Goal: Complete application form

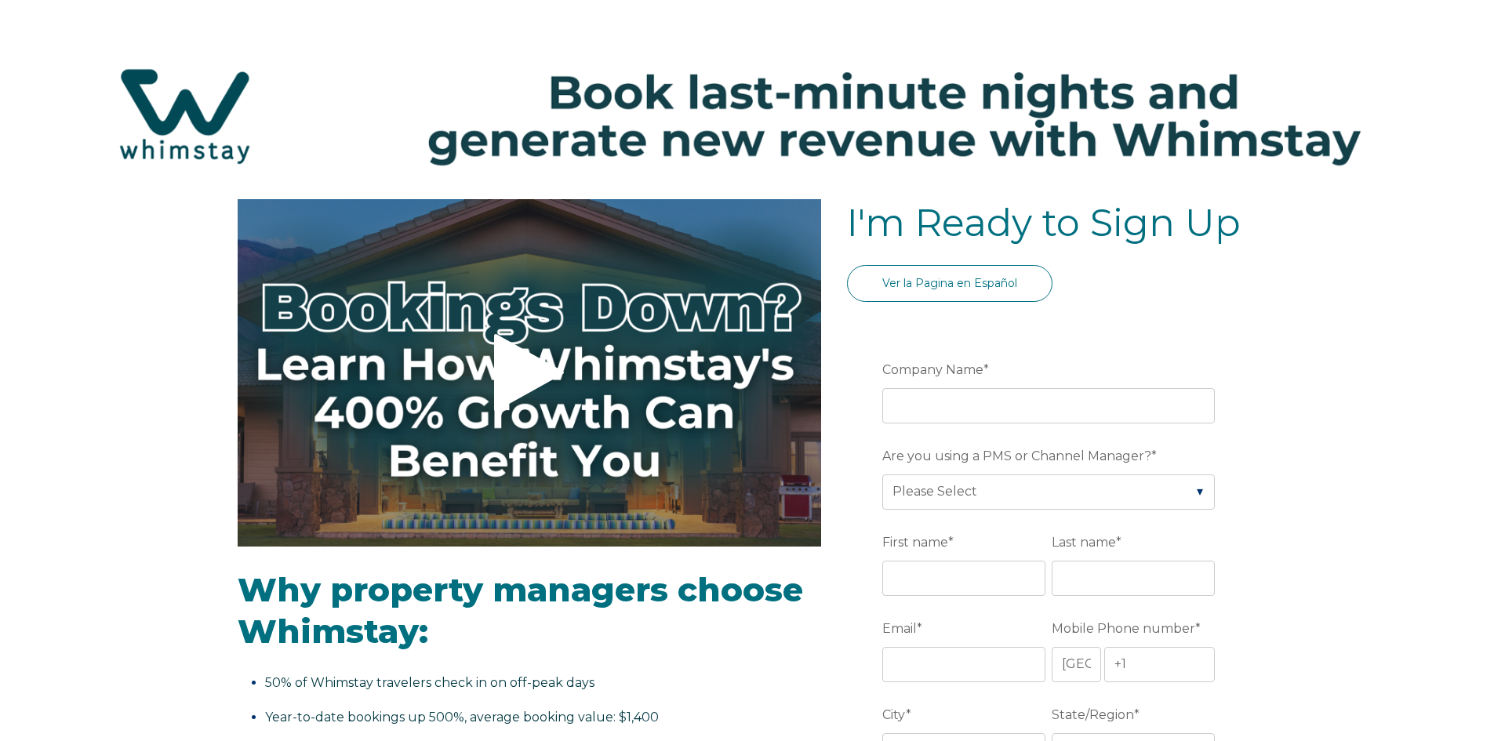
select select "US"
select select "Standard"
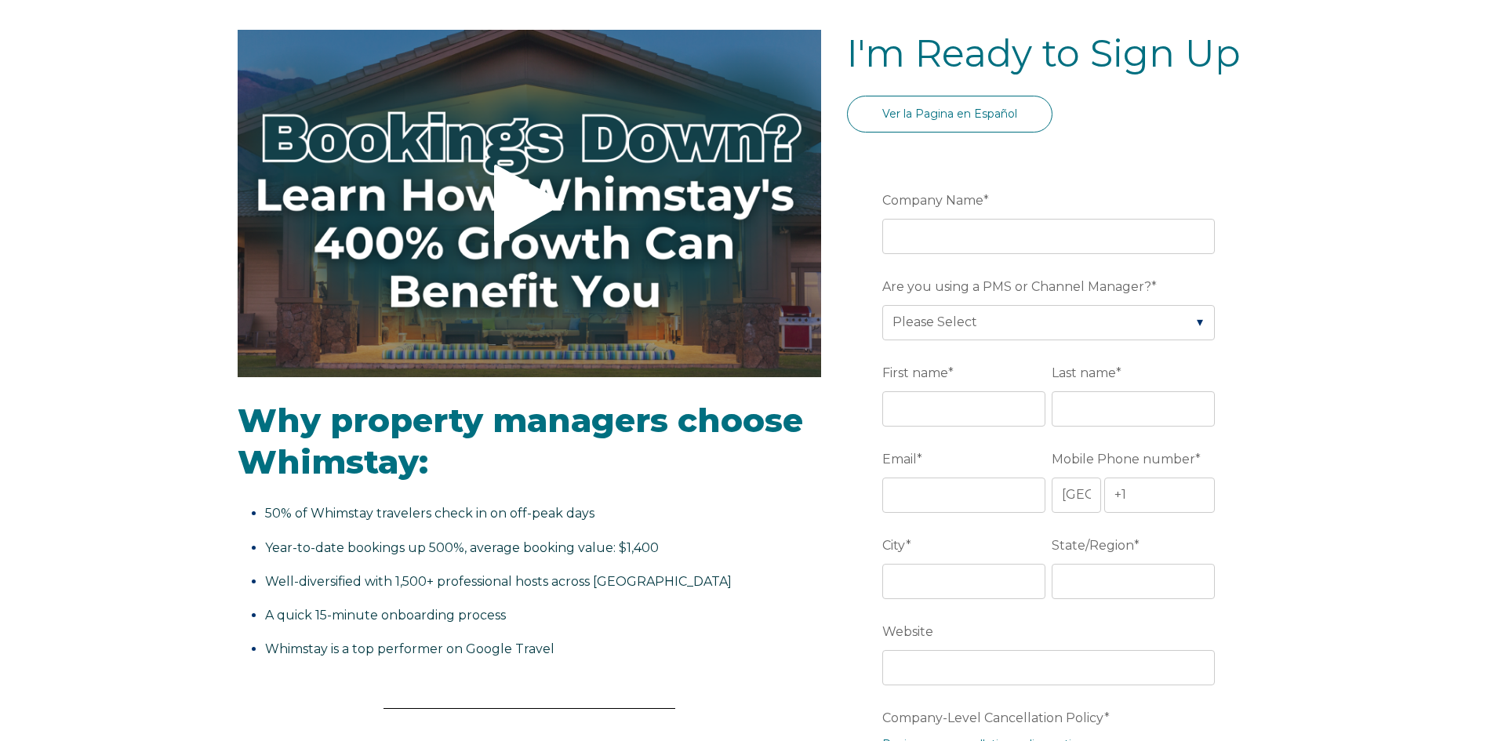
scroll to position [157, 0]
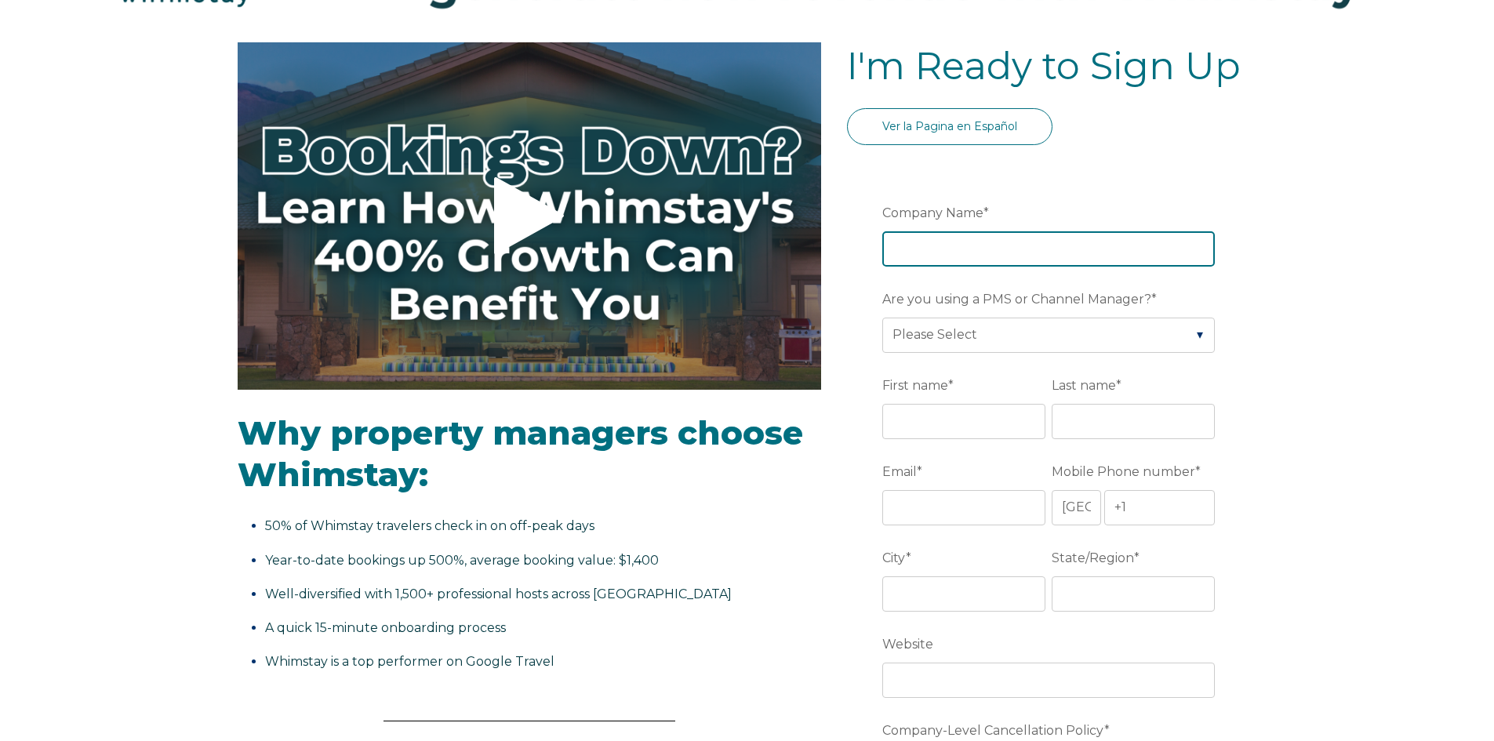
click at [946, 249] on input "Company Name *" at bounding box center [1048, 248] width 333 height 35
type input "[PERSON_NAME] Best Vacation Rentals & Realty"
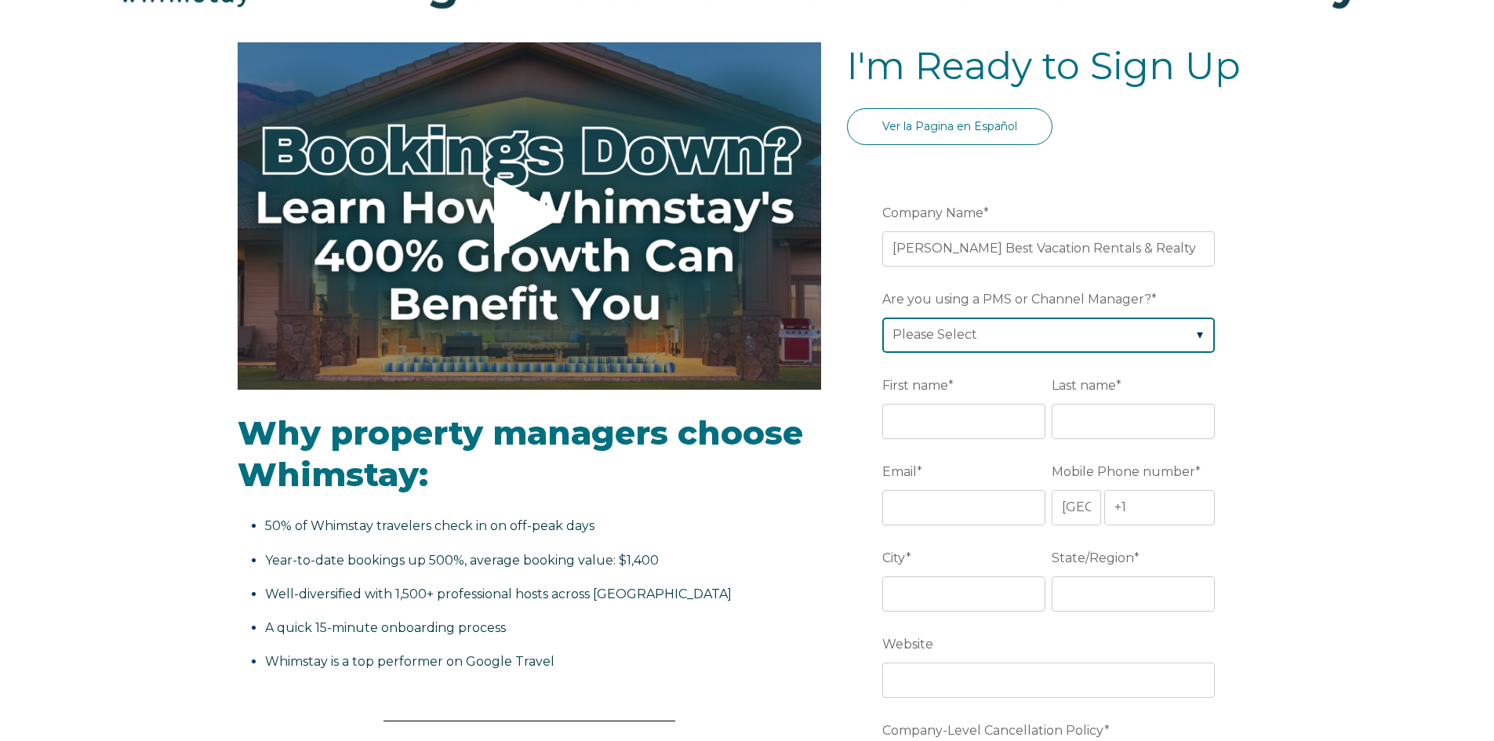
click at [948, 336] on select "Please Select Barefoot BookingPal Boost Brightside CiiRUS Escapia Guesty Hostaw…" at bounding box center [1048, 335] width 333 height 35
select select "Hostaway"
click at [882, 318] on select "Please Select Barefoot BookingPal Boost Brightside CiiRUS Escapia Guesty Hostaw…" at bounding box center [1048, 335] width 333 height 35
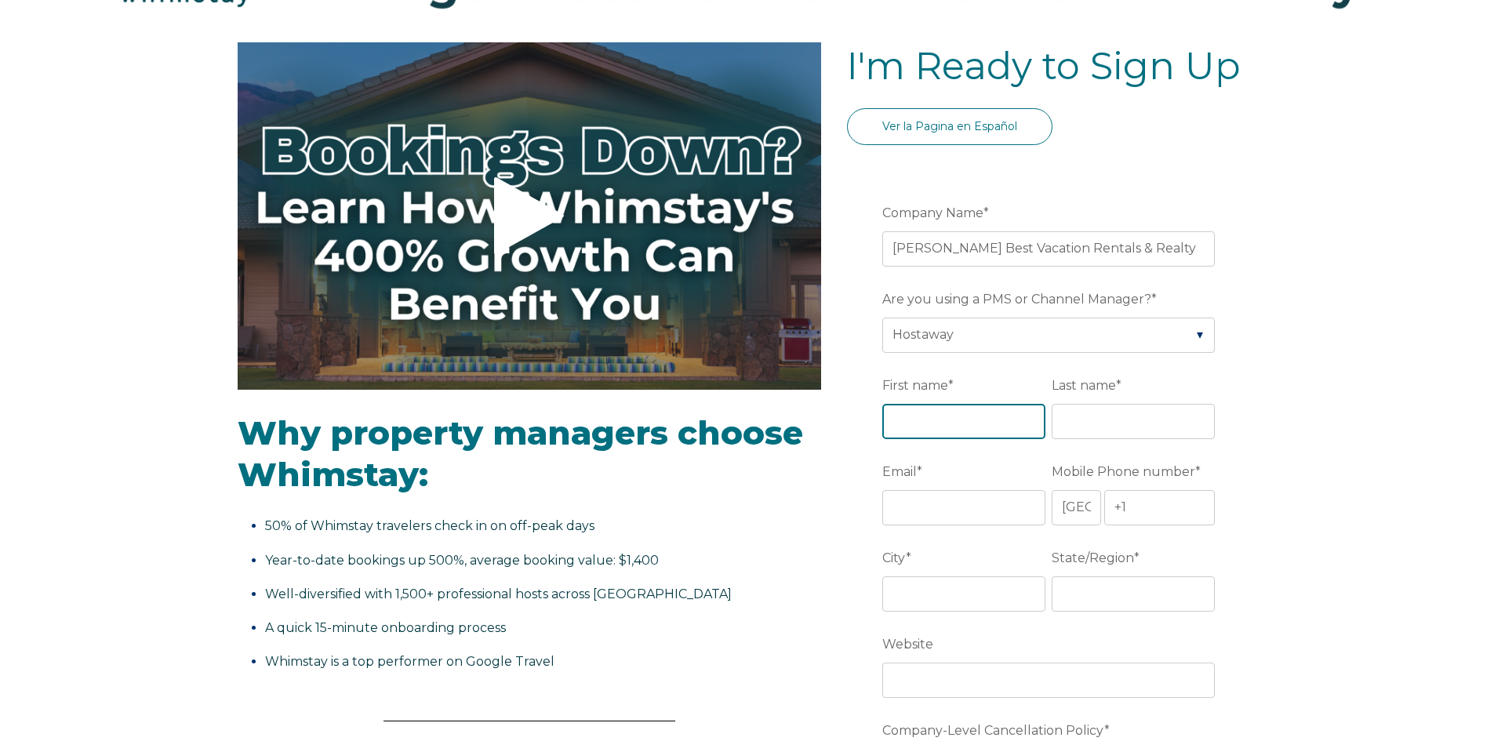
click at [969, 431] on input "First name *" at bounding box center [963, 421] width 163 height 35
type input "[PERSON_NAME]"
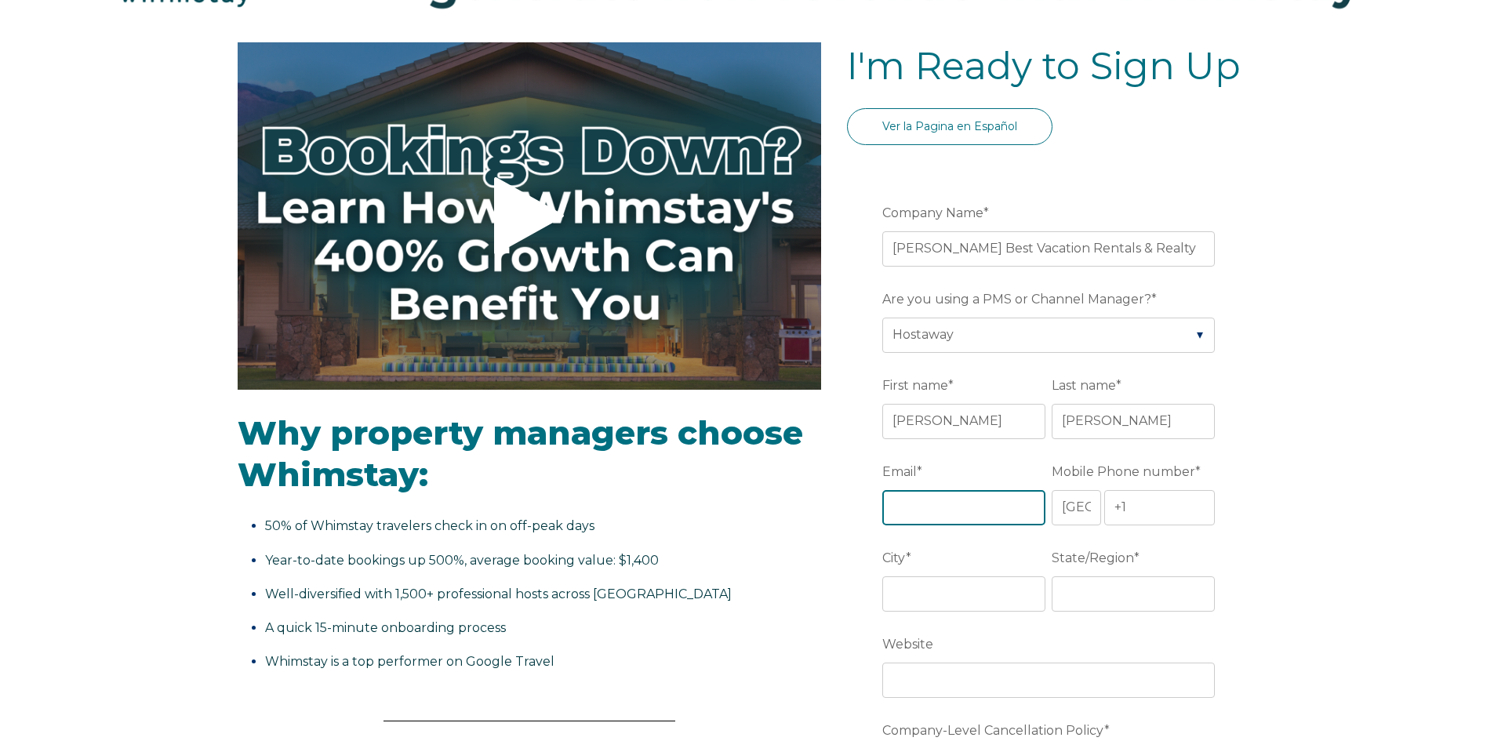
type input "[EMAIL_ADDRESS][DOMAIN_NAME]"
type input "[GEOGRAPHIC_DATA]"
type input "FL"
click at [897, 510] on input "[EMAIL_ADDRESS][DOMAIN_NAME]" at bounding box center [963, 507] width 163 height 35
type input "[PERSON_NAME][EMAIL_ADDRESS][DOMAIN_NAME]"
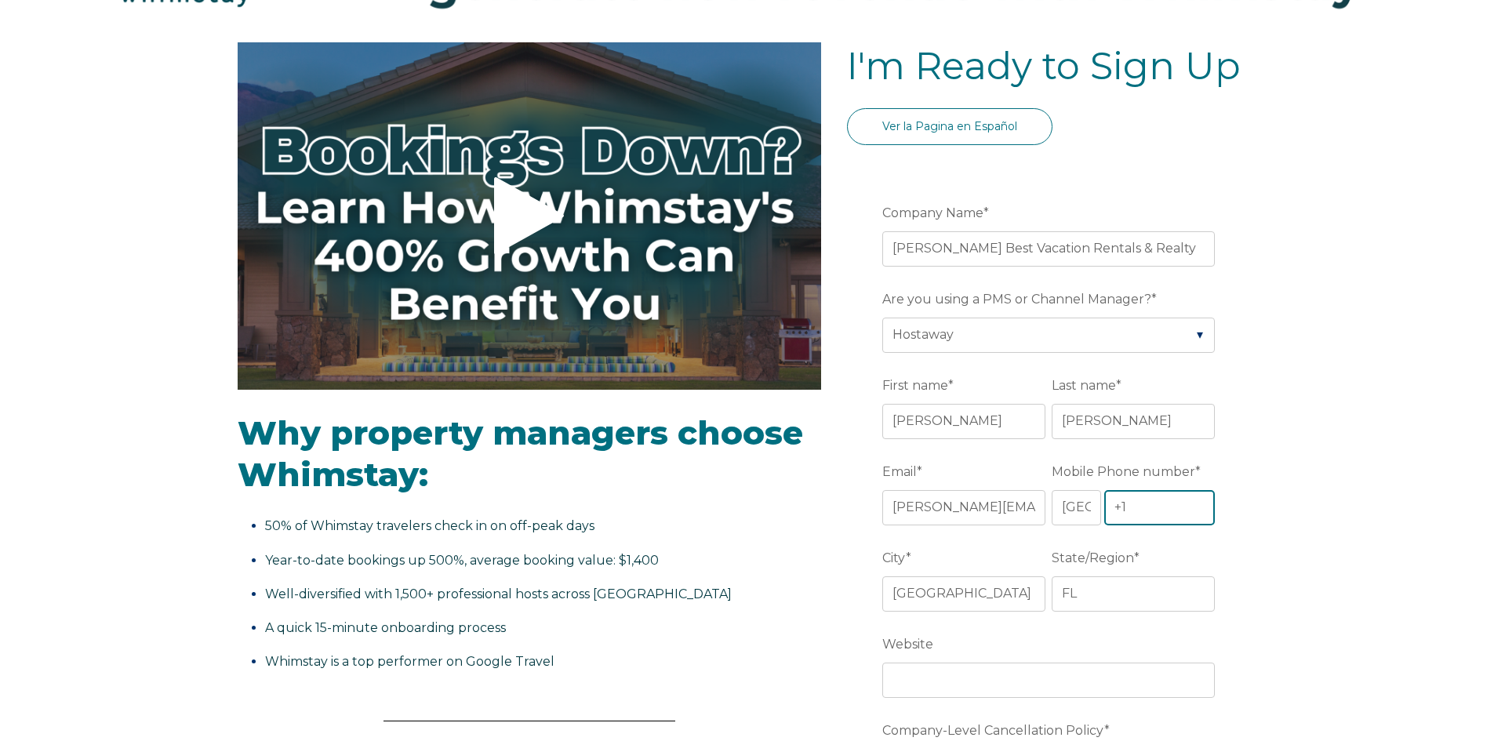
click at [1148, 507] on input "+1" at bounding box center [1159, 507] width 111 height 35
type input "[PHONE_NUMBER]"
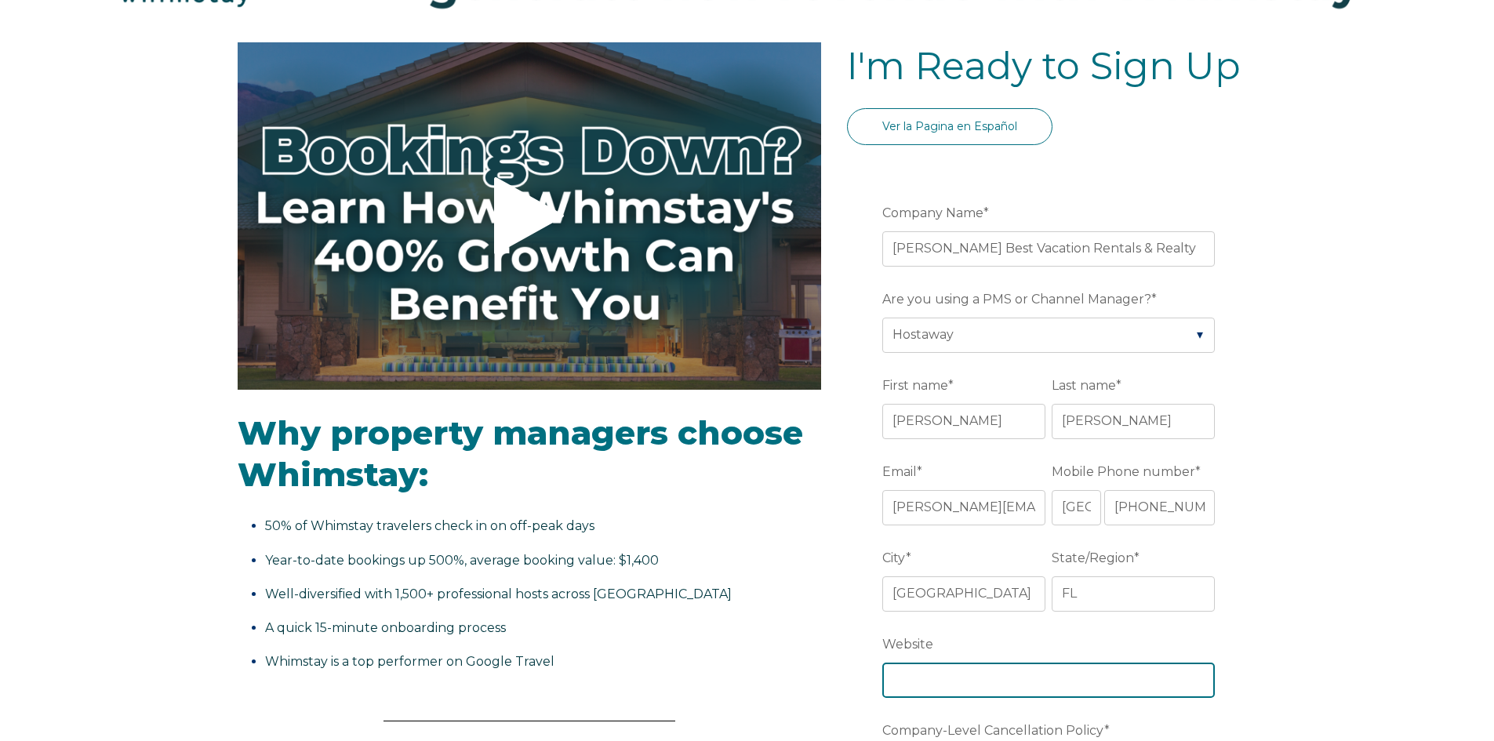
click at [976, 679] on input "Website" at bounding box center [1048, 680] width 333 height 35
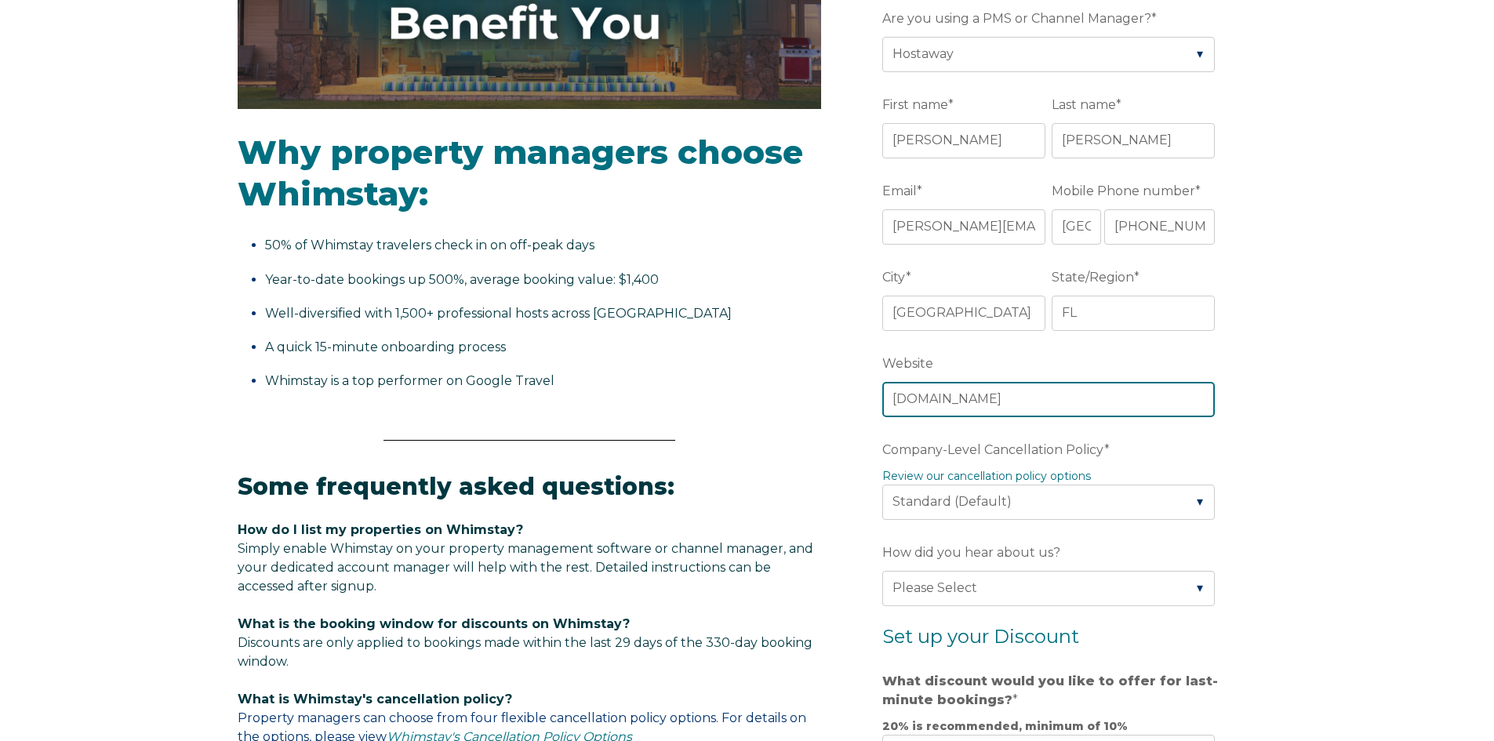
scroll to position [471, 0]
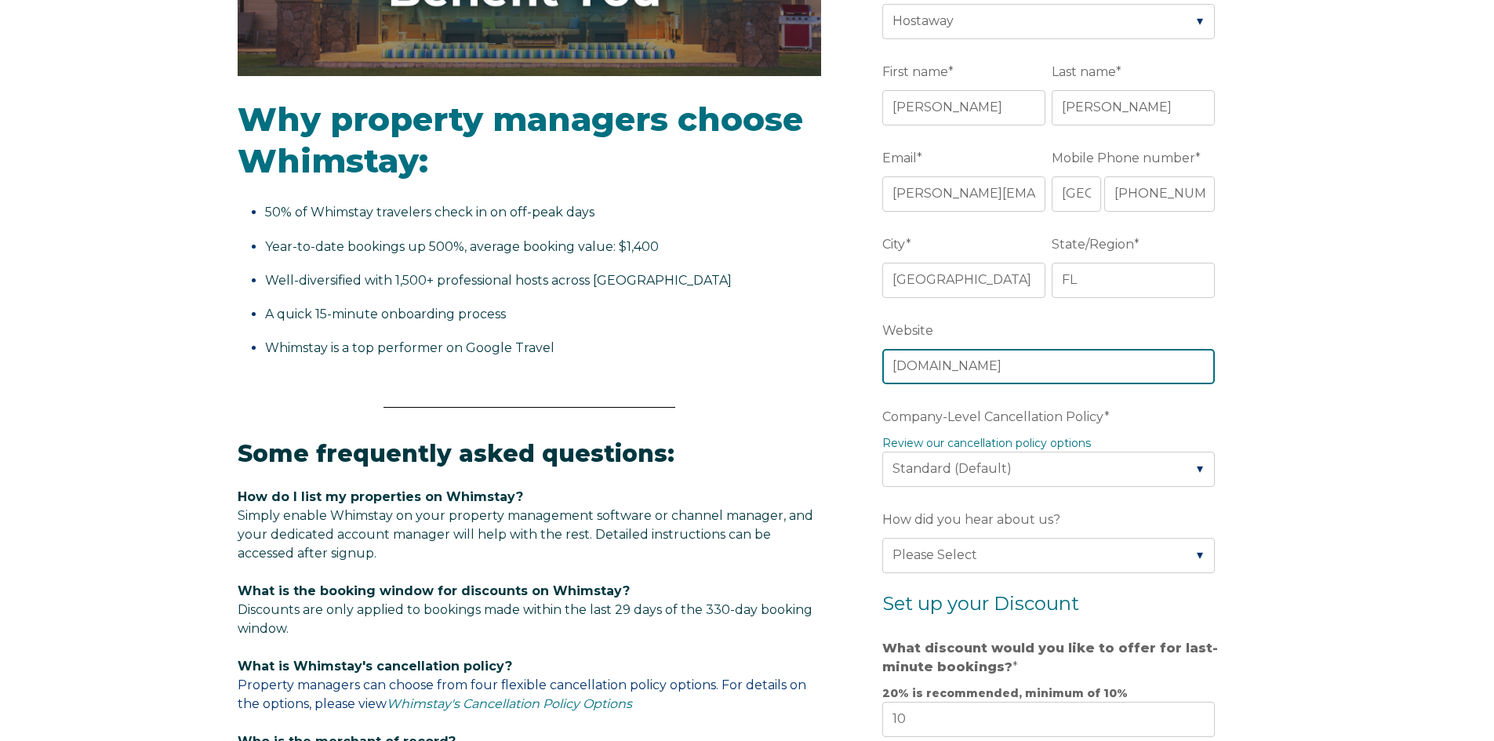
type input "[DOMAIN_NAME]"
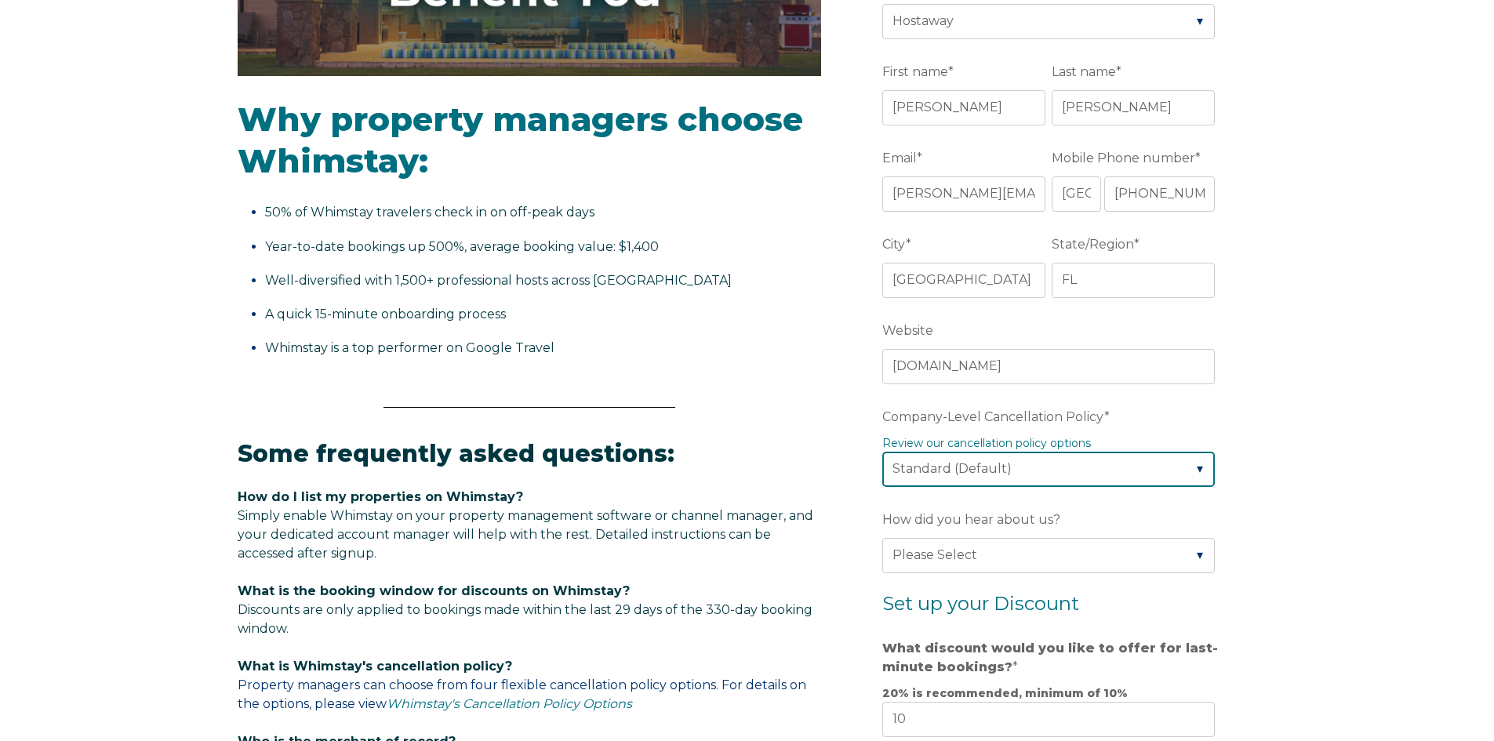
click at [1012, 474] on select "Please Select Partial Standard (Default) Moderate Strict" at bounding box center [1048, 469] width 333 height 35
select select "Moderate"
click at [882, 452] on select "Please Select Partial Standard (Default) Moderate Strict" at bounding box center [1048, 469] width 333 height 35
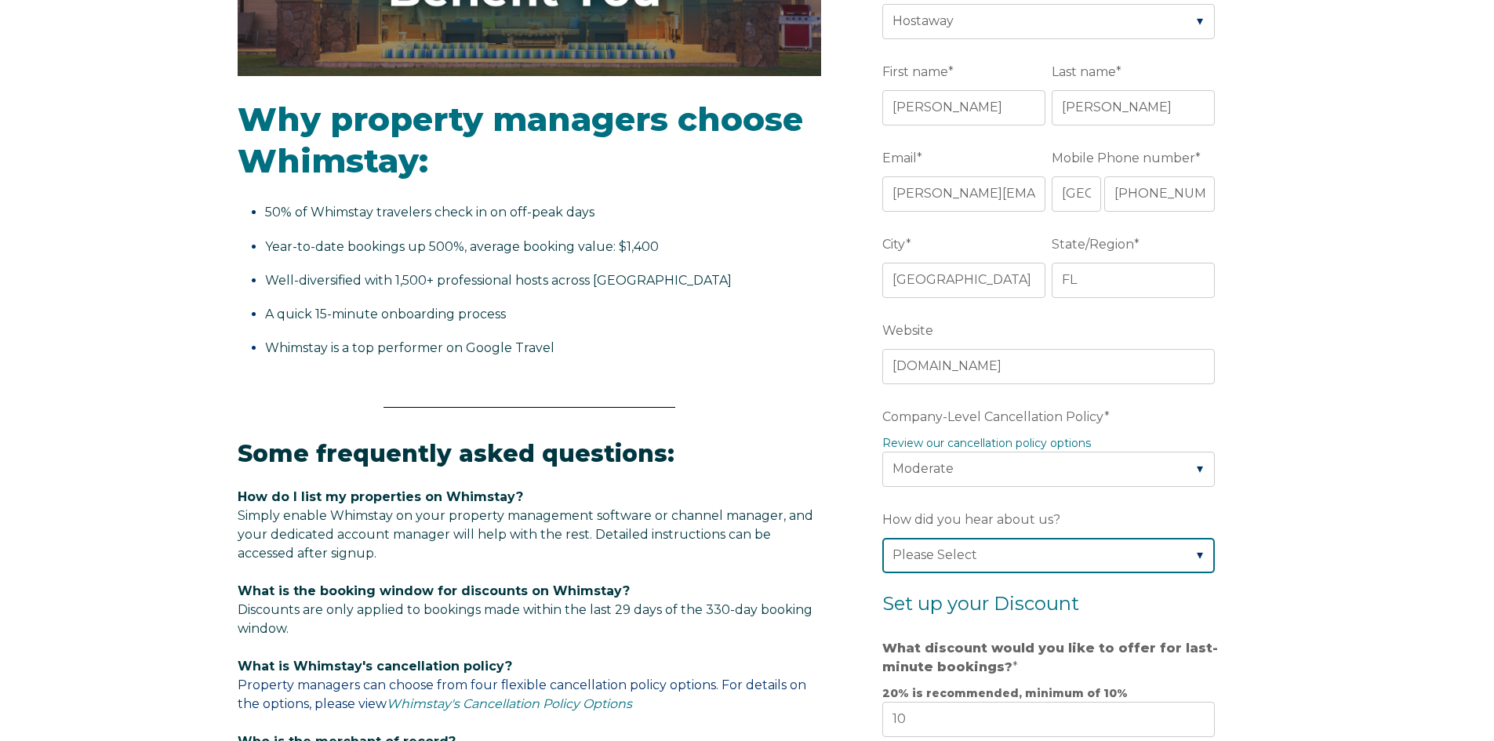
click at [989, 555] on select "Please Select Found Whimstay through a Google search Direct outreach from a Whi…" at bounding box center [1048, 555] width 333 height 35
select select "Other"
click at [882, 538] on select "Please Select Found Whimstay through a Google search Direct outreach from a Whi…" at bounding box center [1048, 555] width 333 height 35
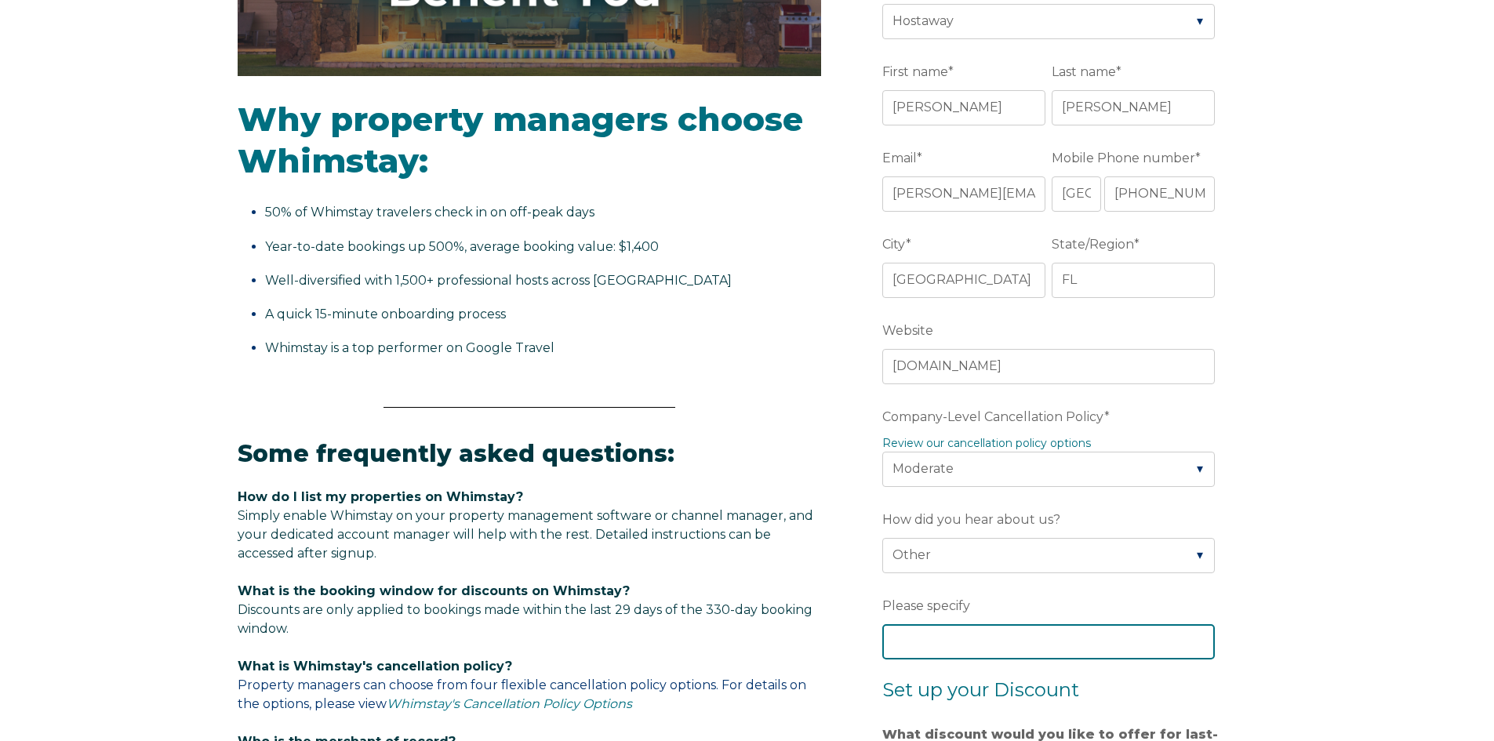
click at [945, 642] on input "Please specify" at bounding box center [1048, 641] width 333 height 35
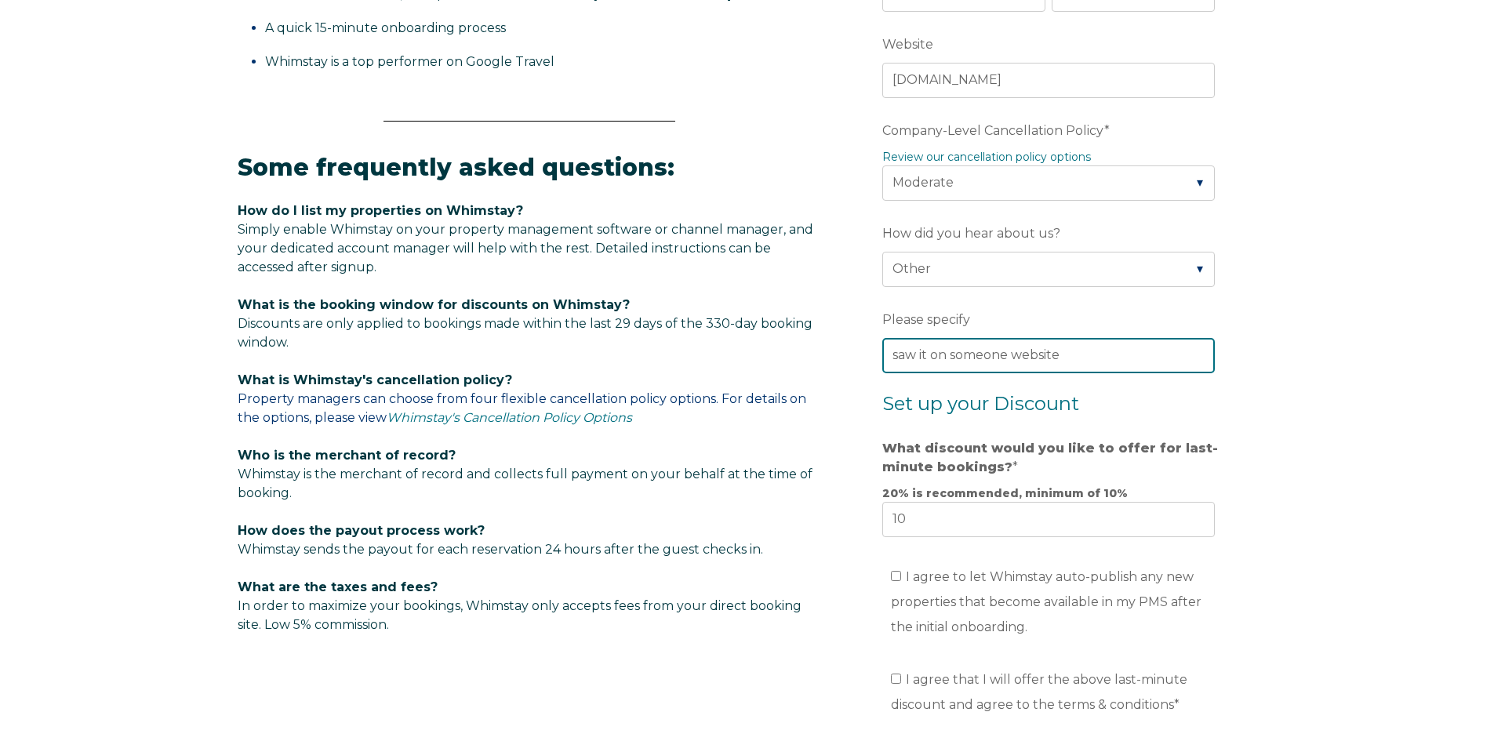
scroll to position [784, 0]
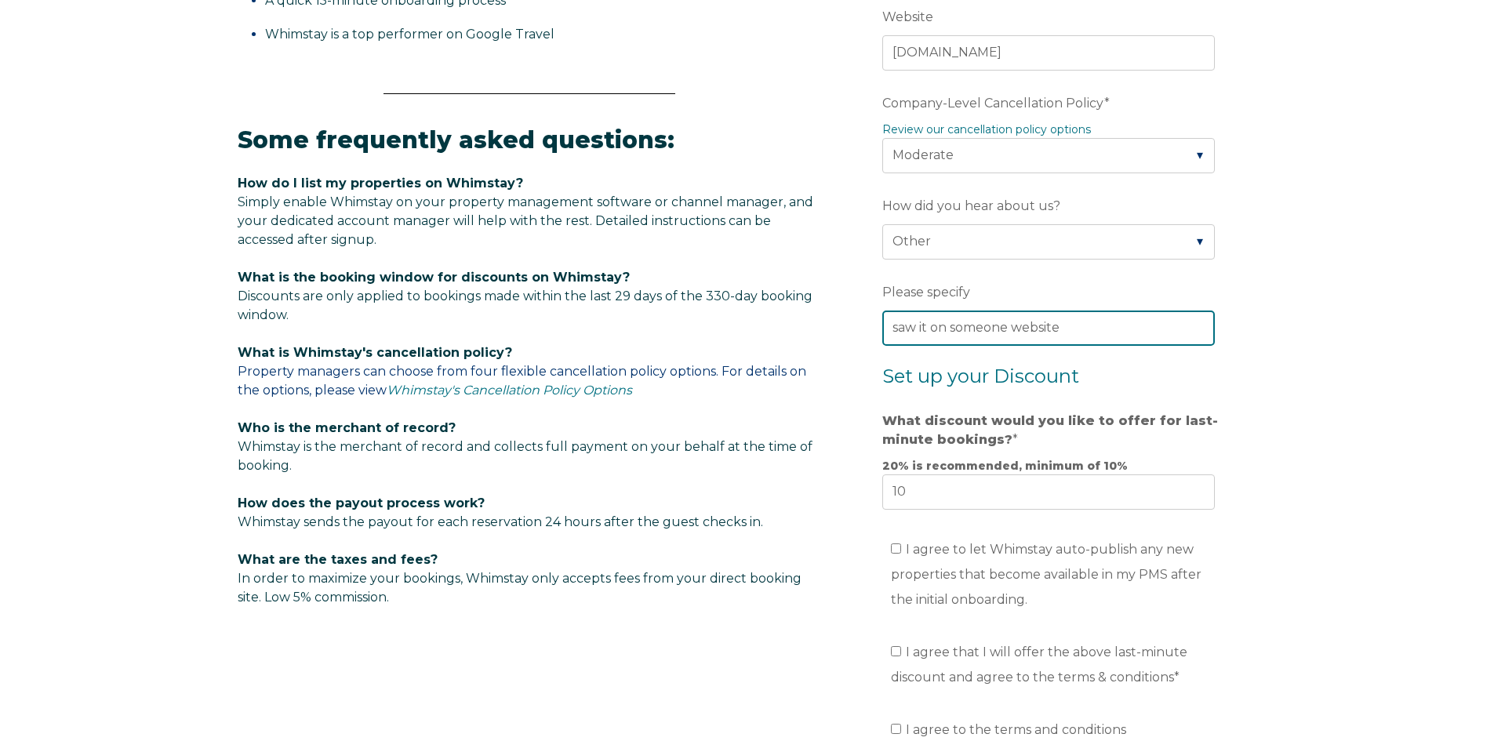
type input "saw it on someone website"
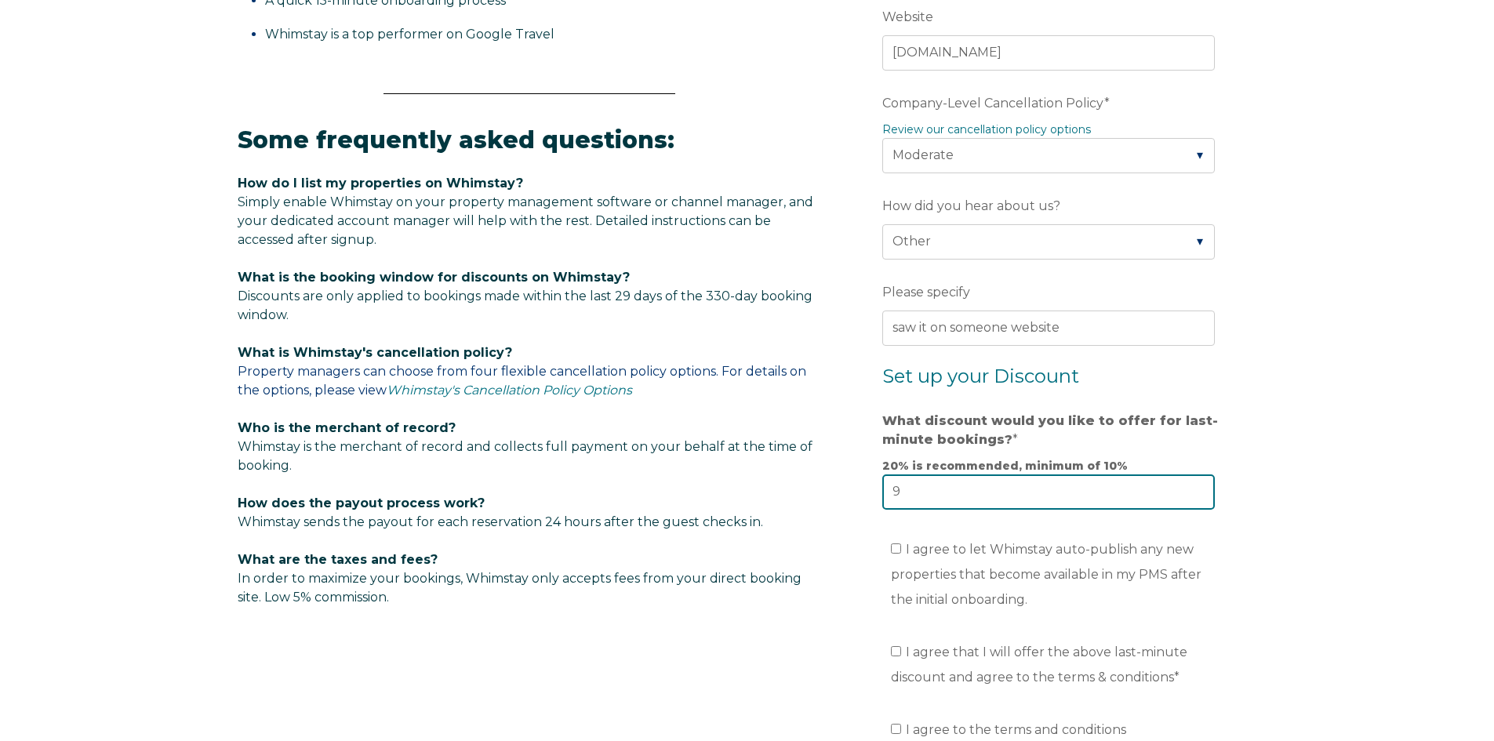
click at [1198, 497] on input "9" at bounding box center [1048, 491] width 333 height 35
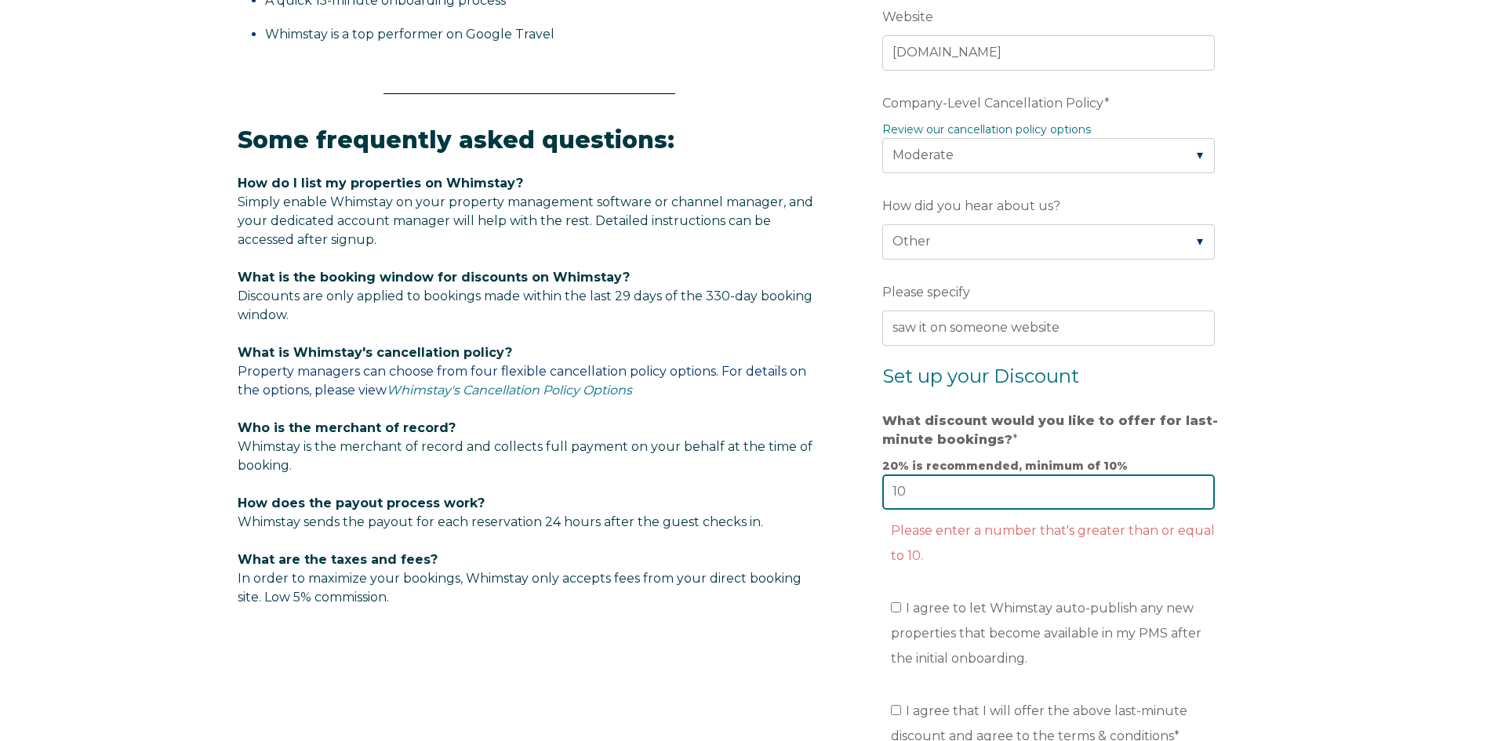
type input "10"
click at [1198, 485] on input "10" at bounding box center [1048, 491] width 333 height 35
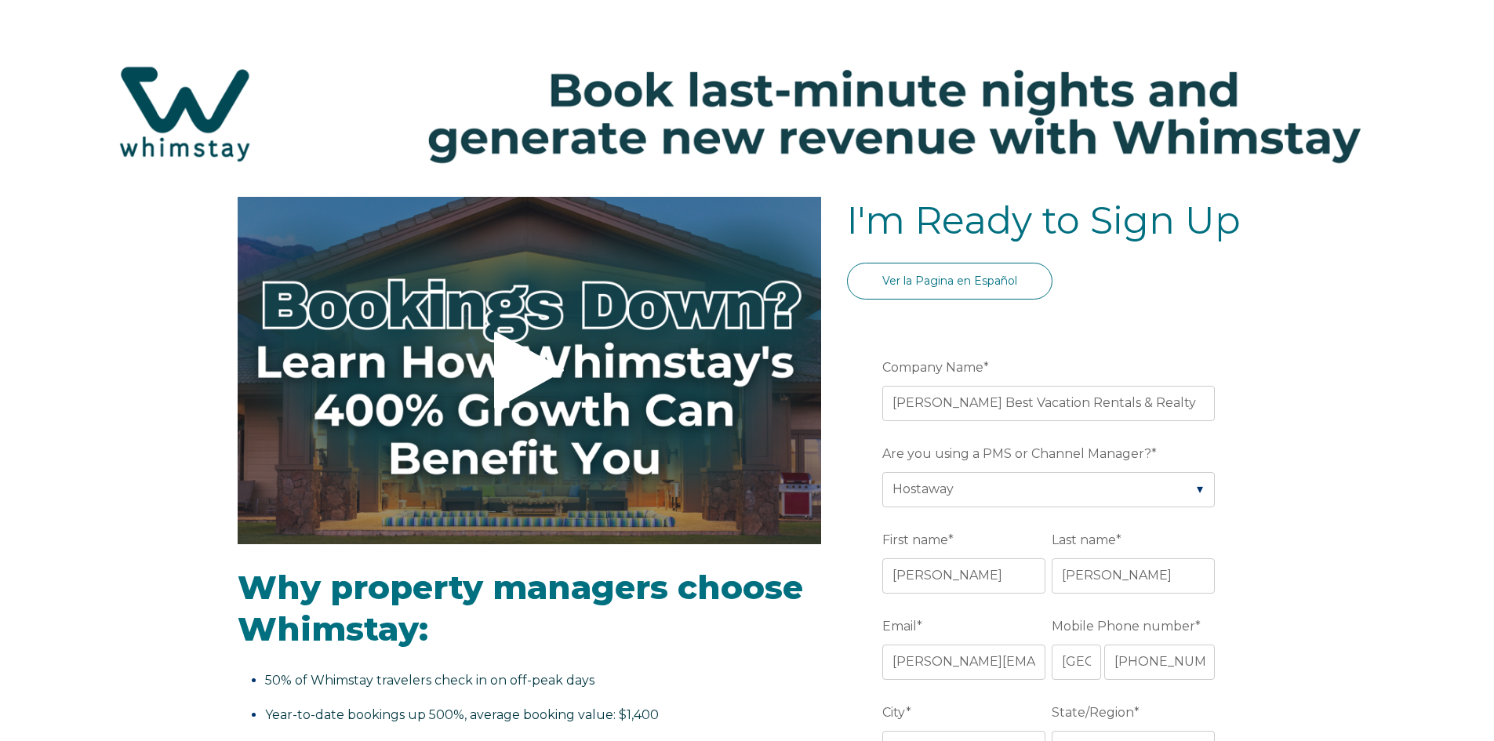
scroll to position [0, 0]
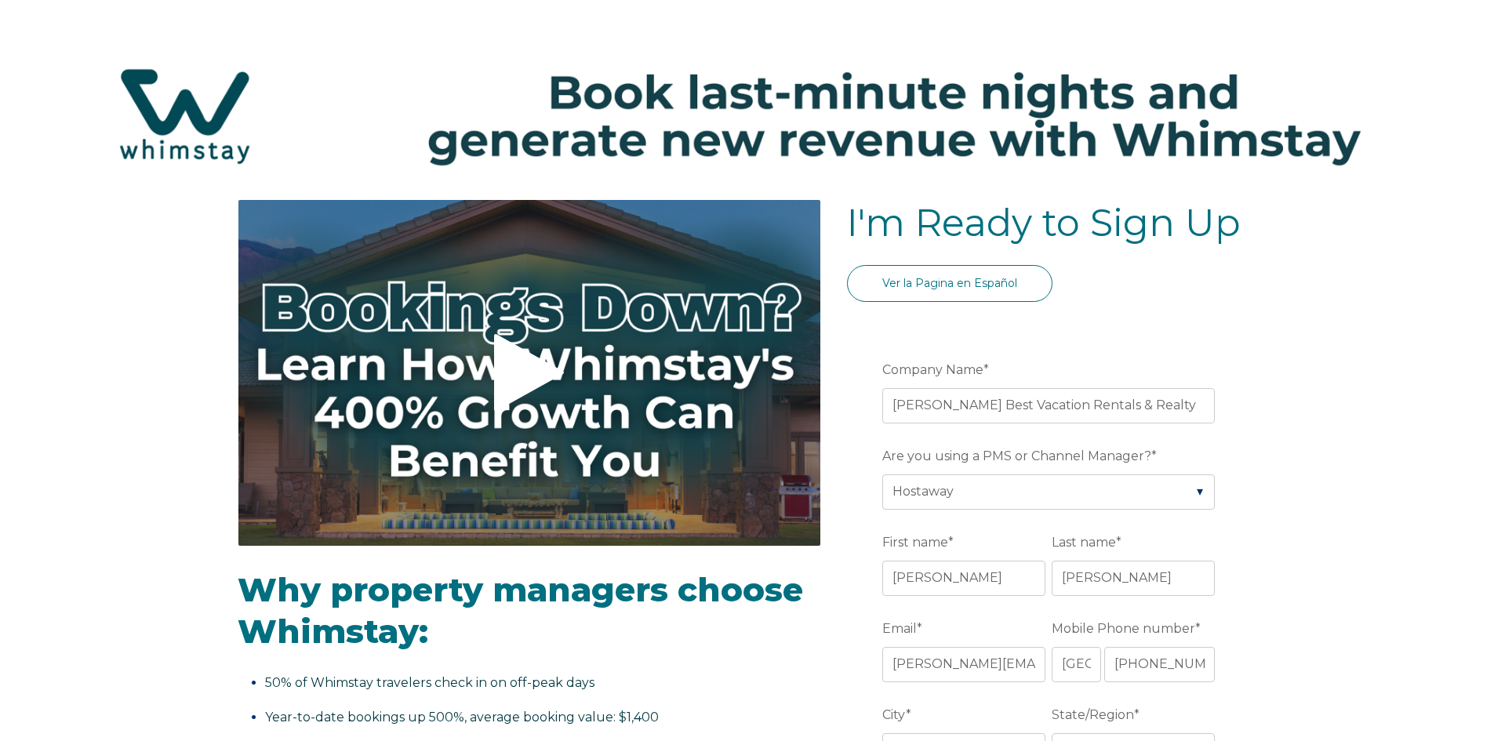
click at [529, 374] on icon at bounding box center [529, 373] width 70 height 78
